Goal: Navigation & Orientation: Find specific page/section

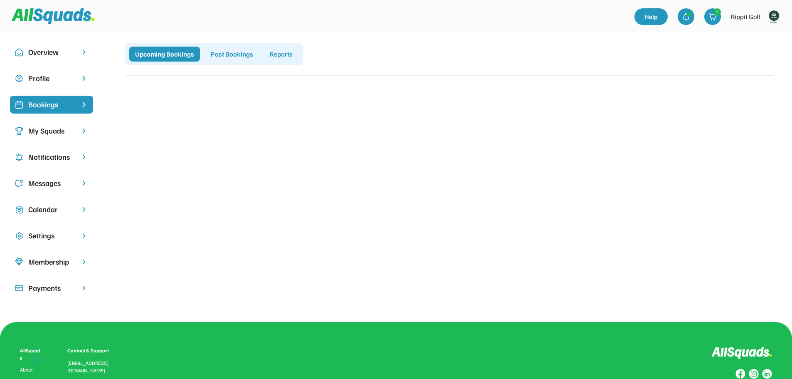
click at [57, 132] on div "My Squads" at bounding box center [51, 130] width 47 height 11
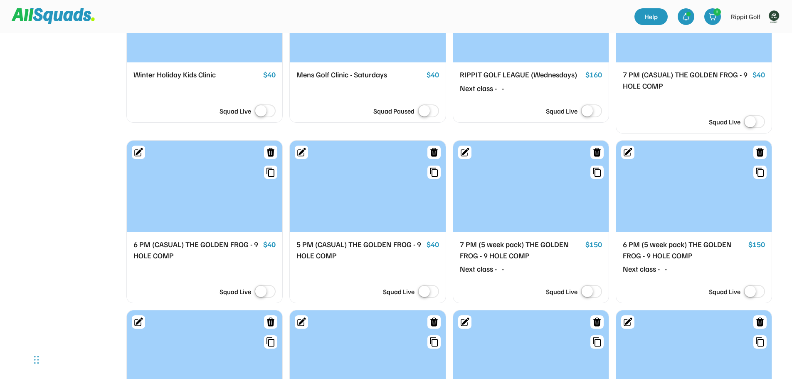
scroll to position [831, 0]
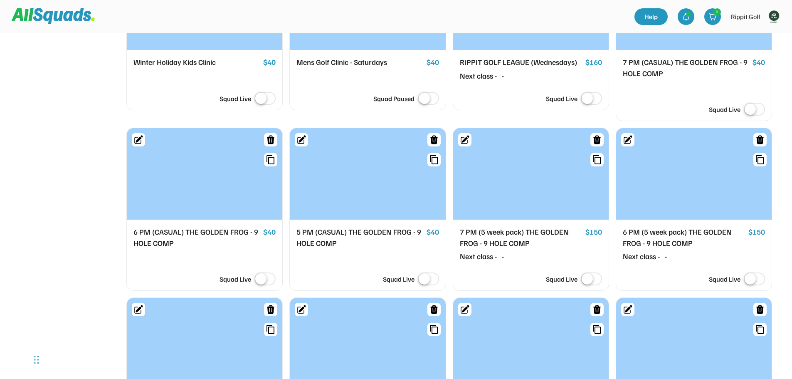
click at [540, 189] on div at bounding box center [530, 173] width 155 height 91
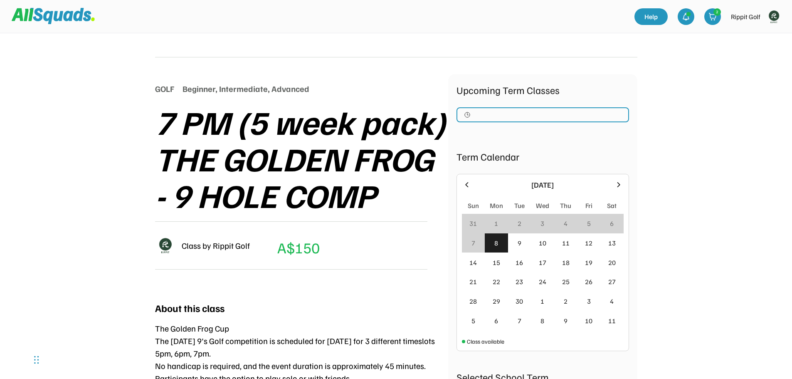
scroll to position [83, 0]
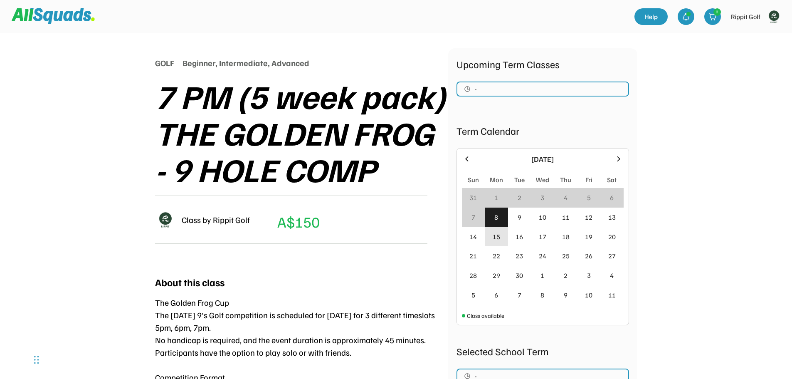
click at [498, 235] on div "15" at bounding box center [496, 237] width 7 height 10
click at [497, 220] on div "8" at bounding box center [496, 217] width 4 height 10
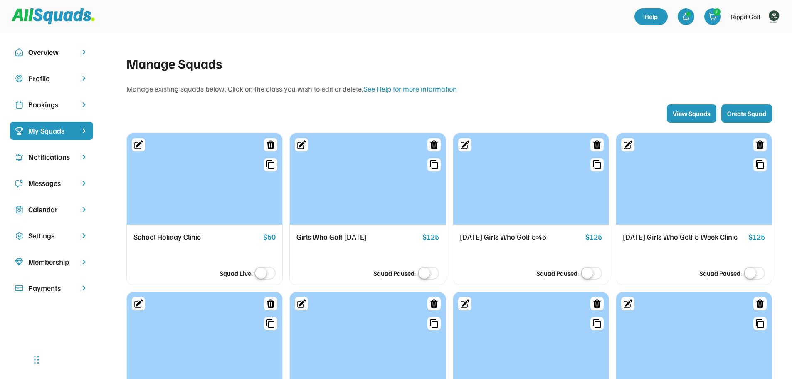
click at [60, 154] on div "Notifications" at bounding box center [51, 156] width 47 height 11
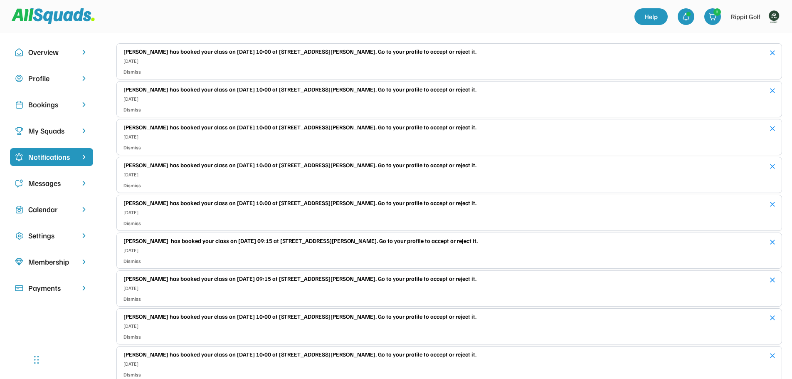
click at [51, 103] on div "Bookings" at bounding box center [51, 104] width 47 height 11
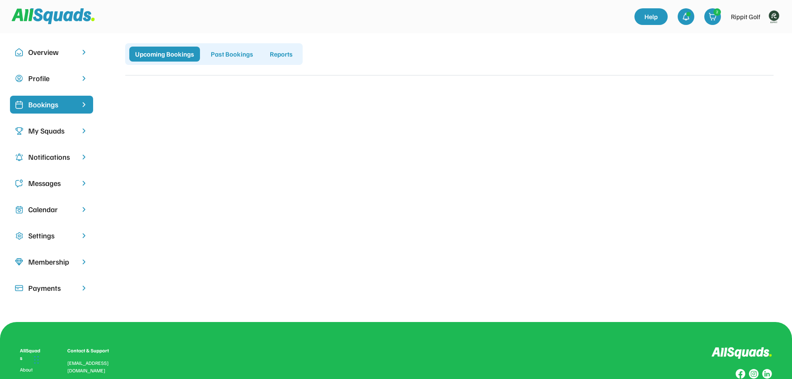
click at [53, 108] on div "Bookings" at bounding box center [51, 104] width 47 height 11
click at [51, 128] on div "My Squads" at bounding box center [51, 130] width 47 height 11
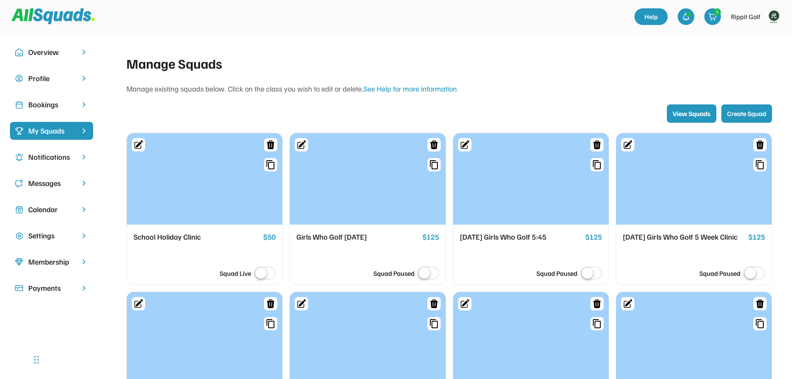
click at [40, 107] on div "Bookings" at bounding box center [51, 104] width 47 height 11
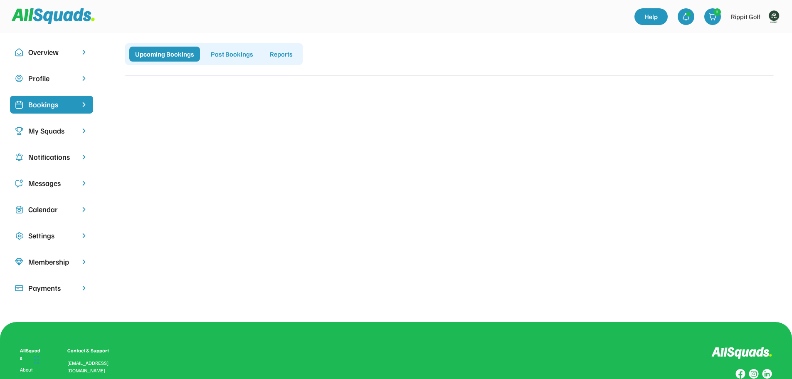
click at [776, 17] on img at bounding box center [773, 16] width 17 height 17
click at [768, 41] on link "Profile" at bounding box center [762, 36] width 49 height 17
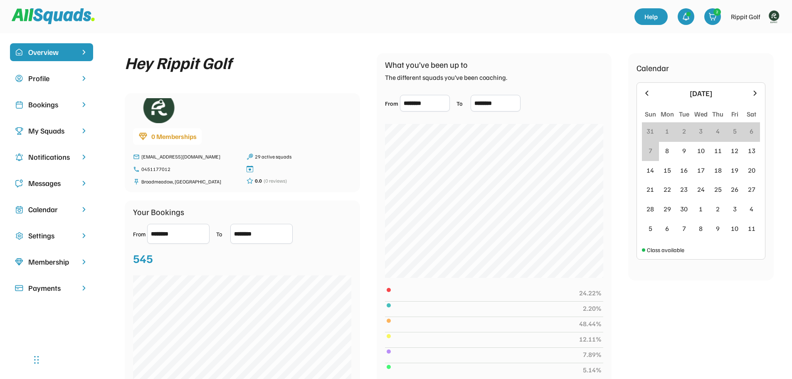
click at [49, 102] on div "Bookings" at bounding box center [51, 104] width 47 height 11
